Goal: Navigation & Orientation: Find specific page/section

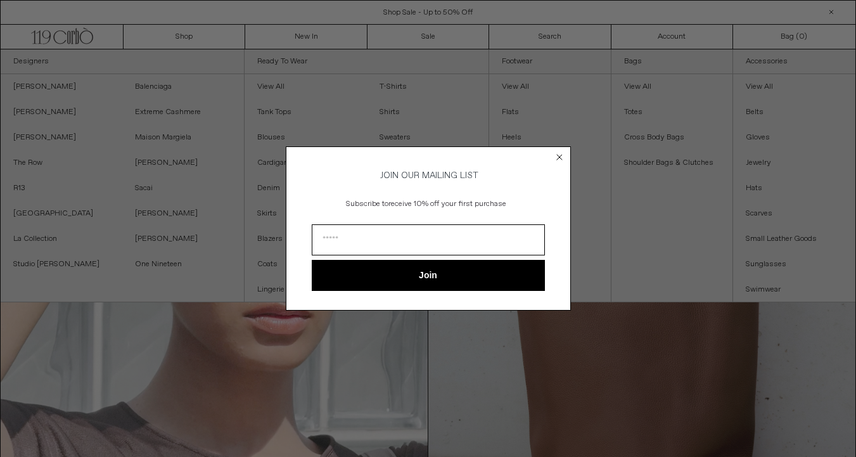
click at [555, 155] on circle "Close dialog" at bounding box center [559, 157] width 12 height 12
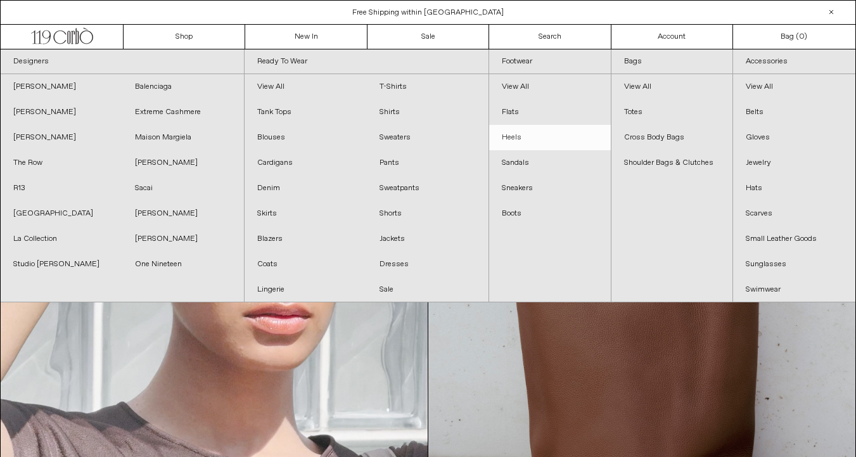
click at [513, 140] on link "Heels" at bounding box center [550, 137] width 122 height 25
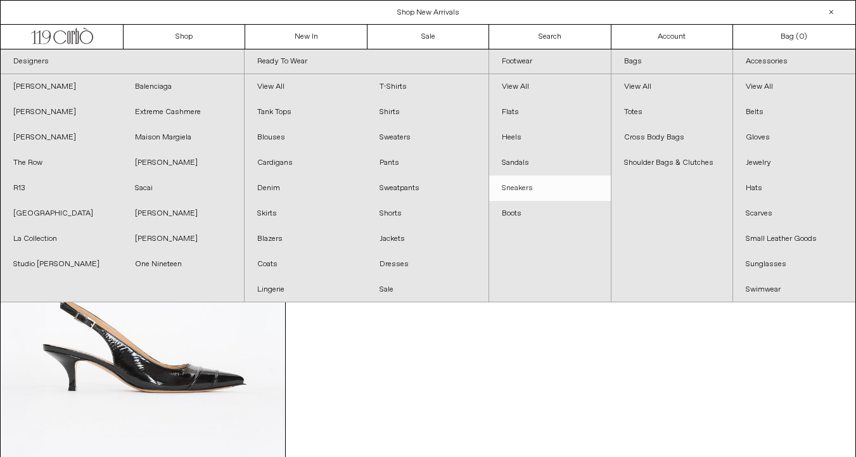
click at [522, 181] on link "Sneakers" at bounding box center [550, 187] width 122 height 25
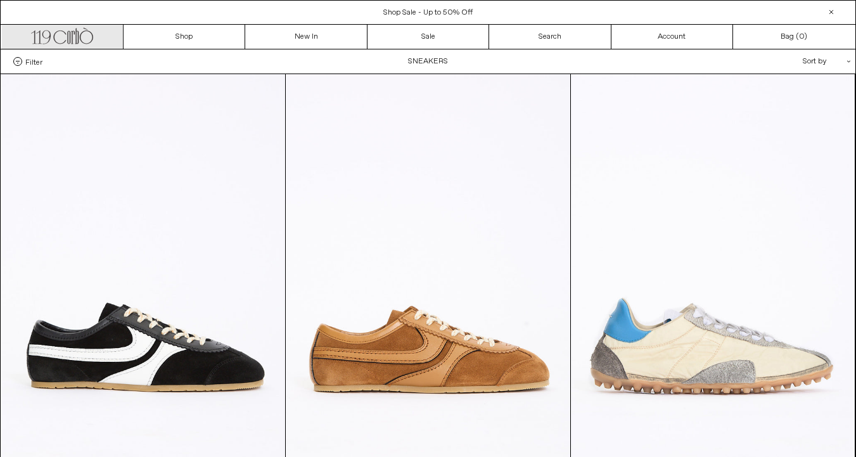
click at [87, 30] on icon ".cls-1, .cls-2 { fill: #231f20; stroke: #231f20; stroke-miterlimit: 10; stroke-…" at bounding box center [62, 34] width 62 height 18
